Goal: Task Accomplishment & Management: Manage account settings

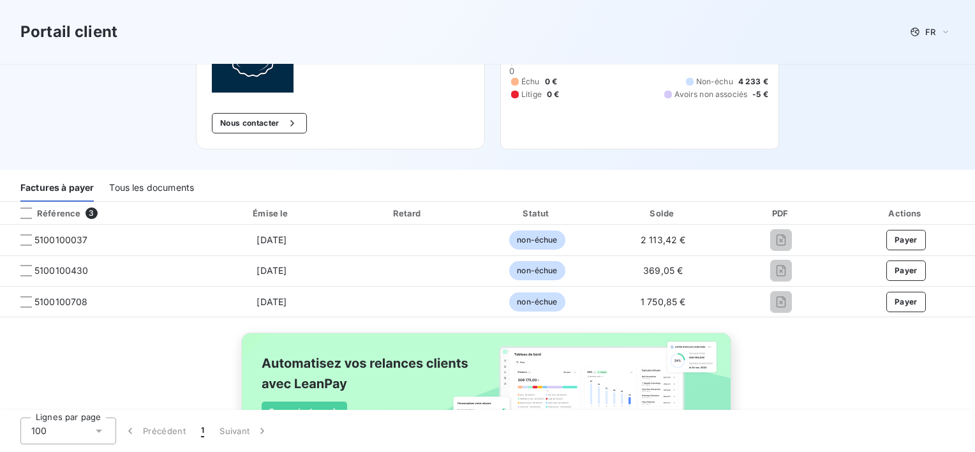
scroll to position [128, 0]
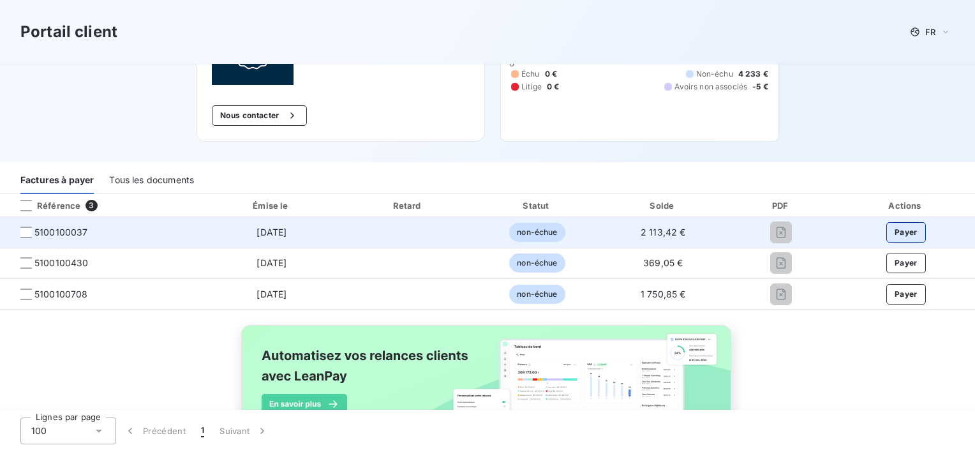
click at [892, 230] on button "Payer" at bounding box center [907, 232] width 40 height 20
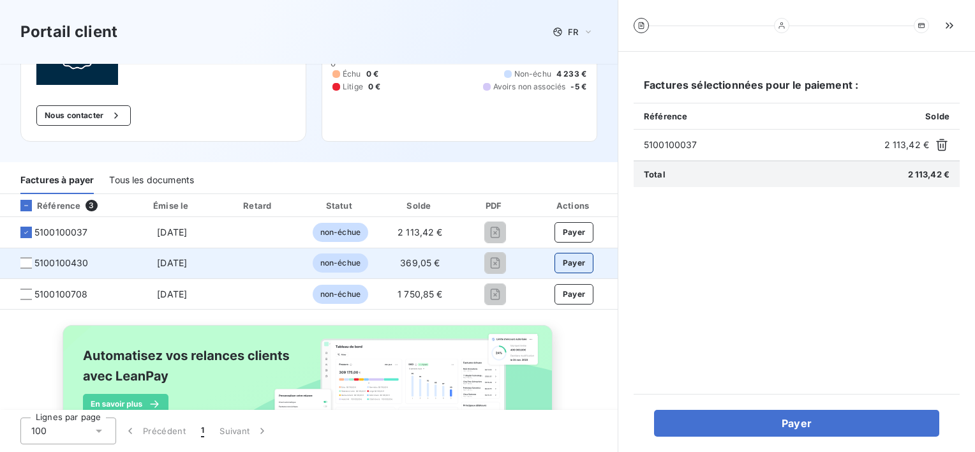
click at [572, 262] on button "Payer" at bounding box center [575, 263] width 40 height 20
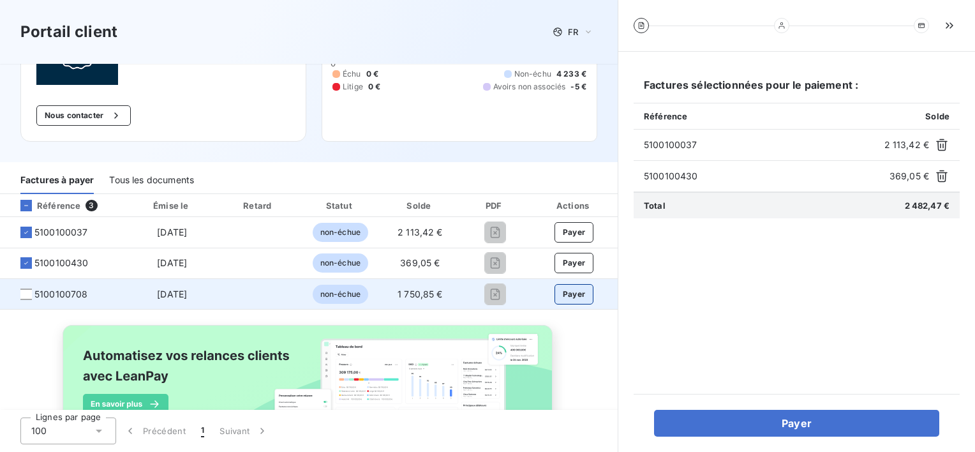
click at [569, 295] on button "Payer" at bounding box center [575, 294] width 40 height 20
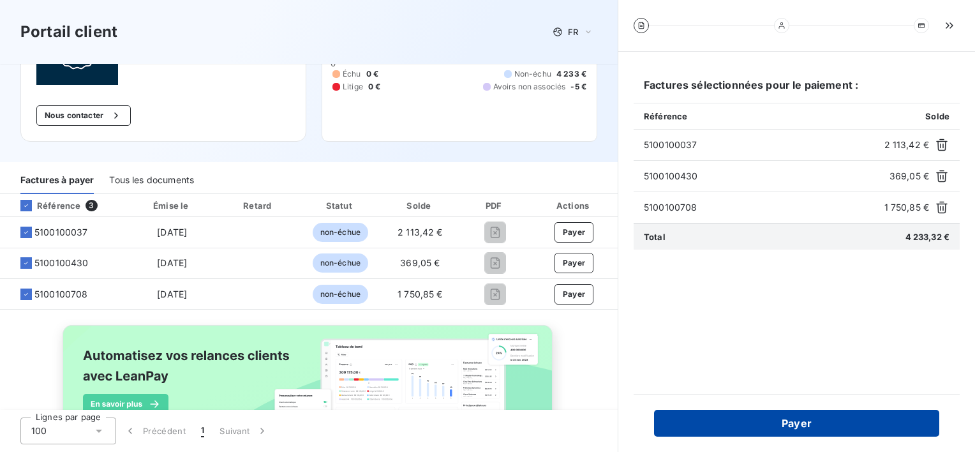
click at [807, 421] on button "Payer" at bounding box center [796, 423] width 285 height 27
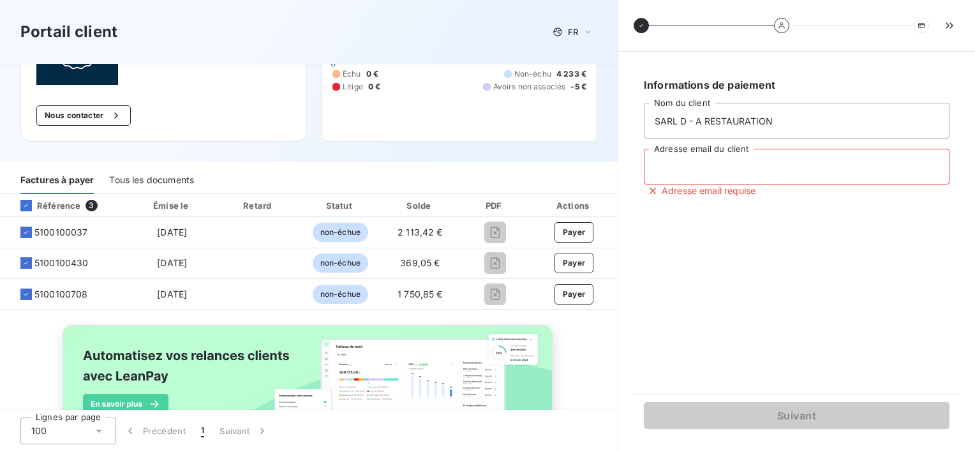
click at [770, 163] on input "Adresse email du client" at bounding box center [797, 167] width 306 height 36
type input "U"
